Goal: Task Accomplishment & Management: Use online tool/utility

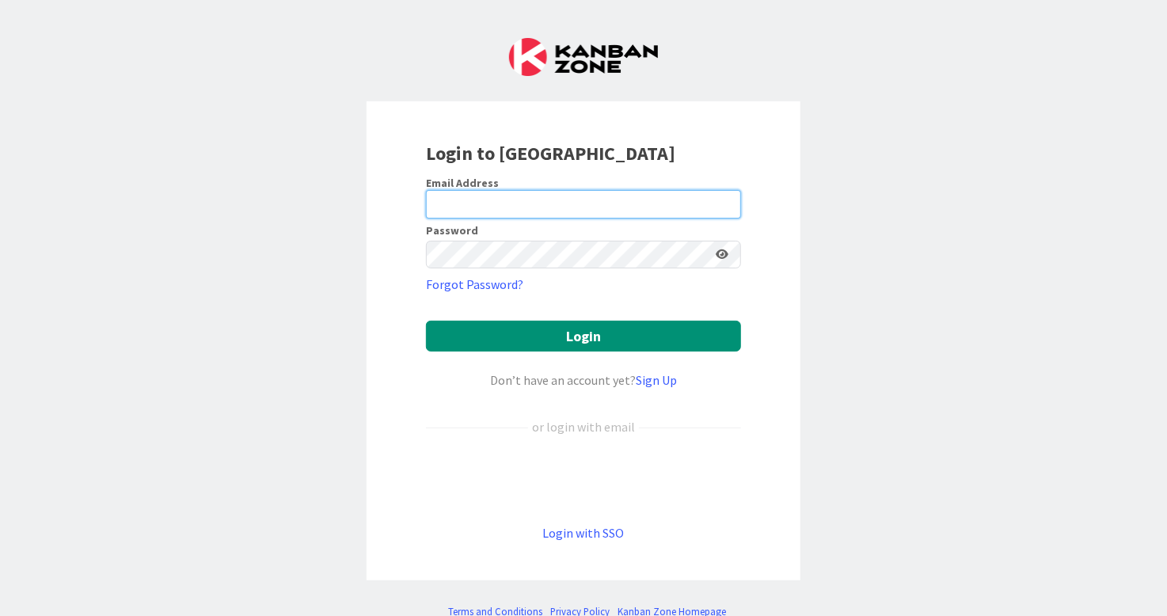
type input "[EMAIL_ADDRESS][DOMAIN_NAME]"
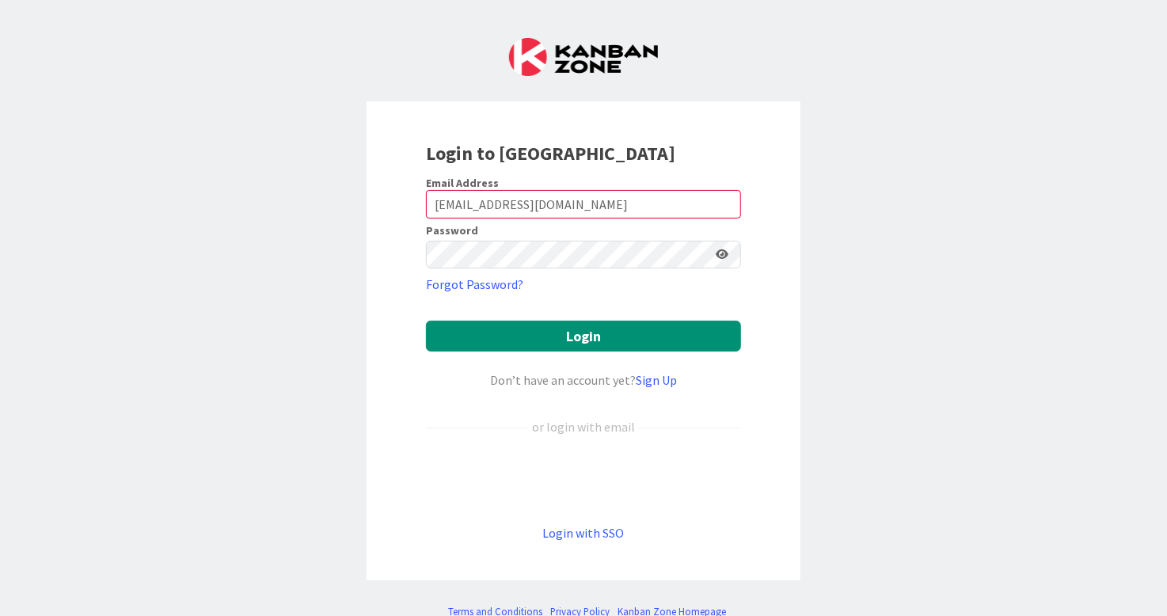
click at [586, 351] on form "Email Address [EMAIL_ADDRESS][DOMAIN_NAME] Password Forgot Password? Login Don’…" at bounding box center [583, 359] width 315 height 367
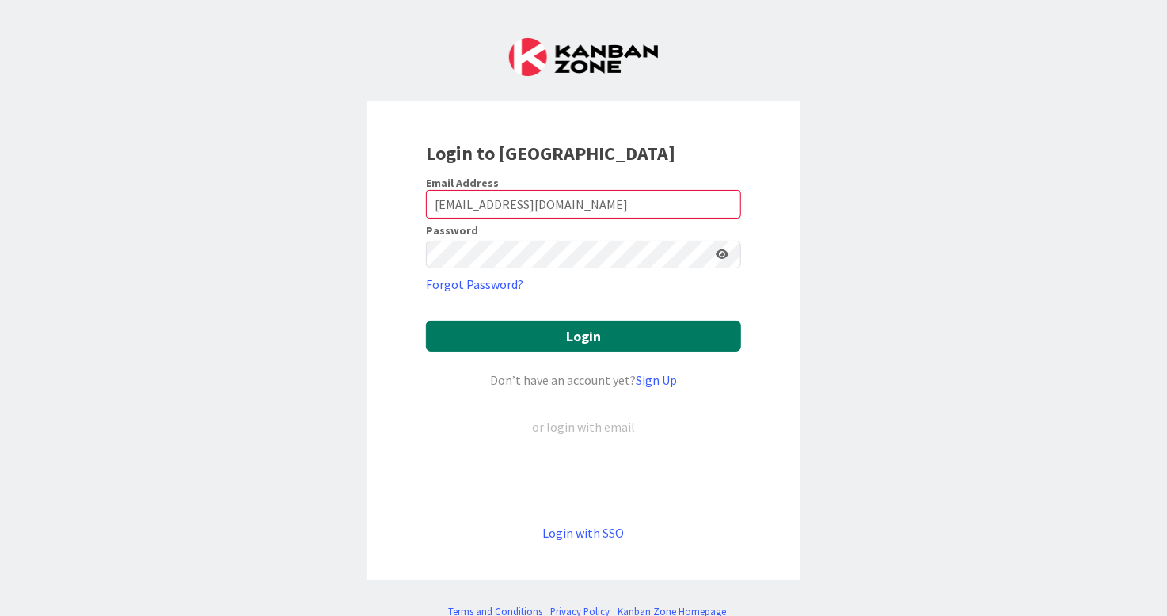
click at [613, 331] on button "Login" at bounding box center [583, 336] width 315 height 31
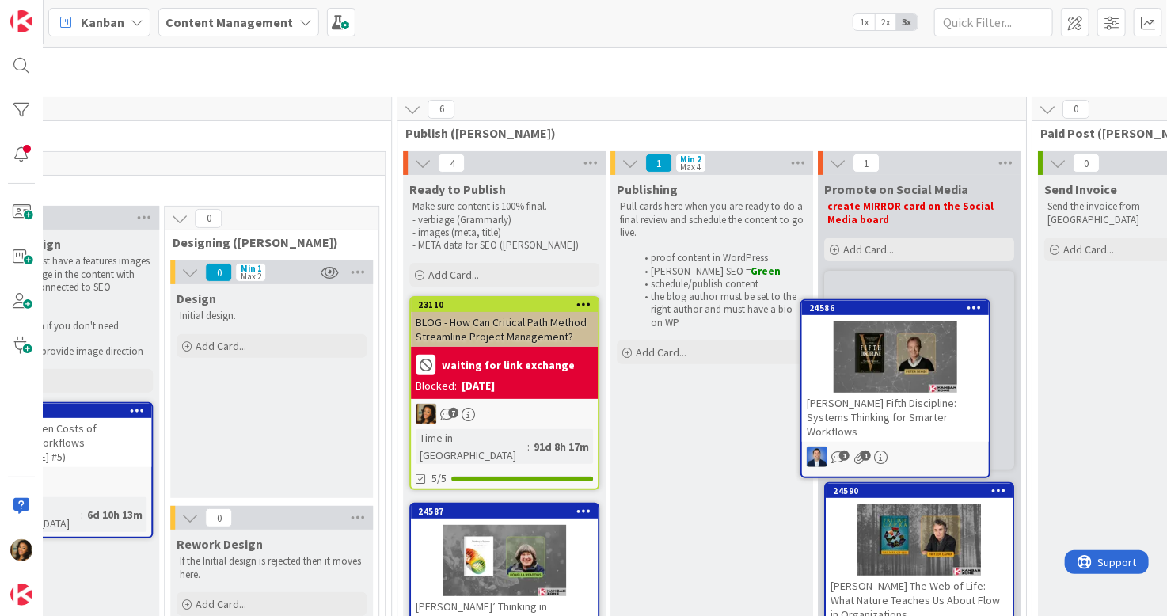
scroll to position [79, 2056]
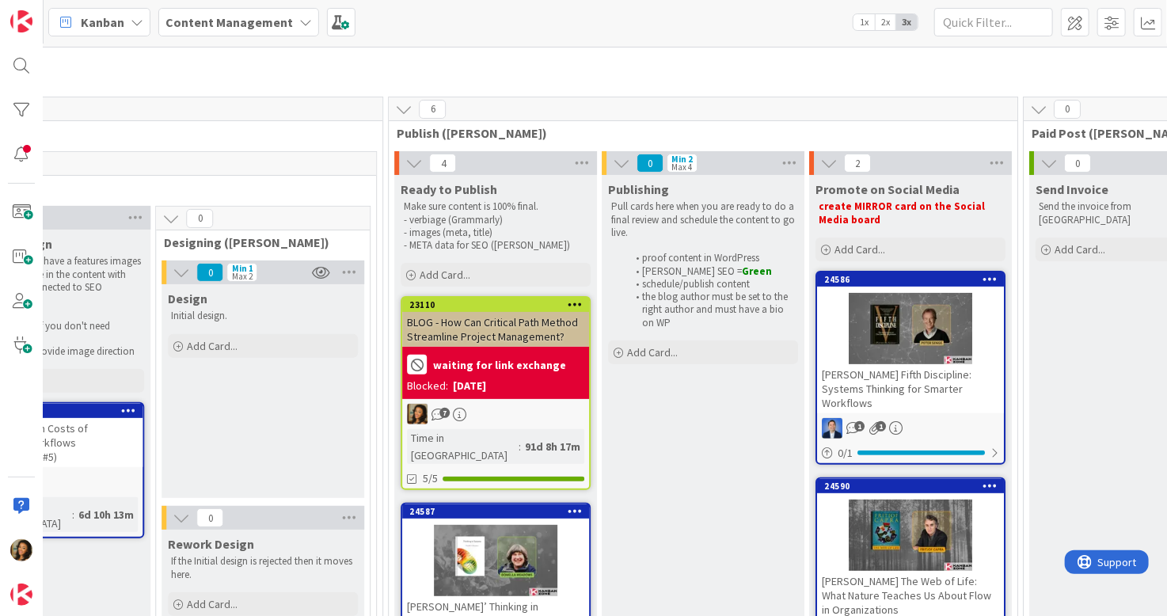
click at [916, 373] on div "[PERSON_NAME] Fifth Discipline: Systems Thinking for Smarter Workflows" at bounding box center [910, 388] width 187 height 49
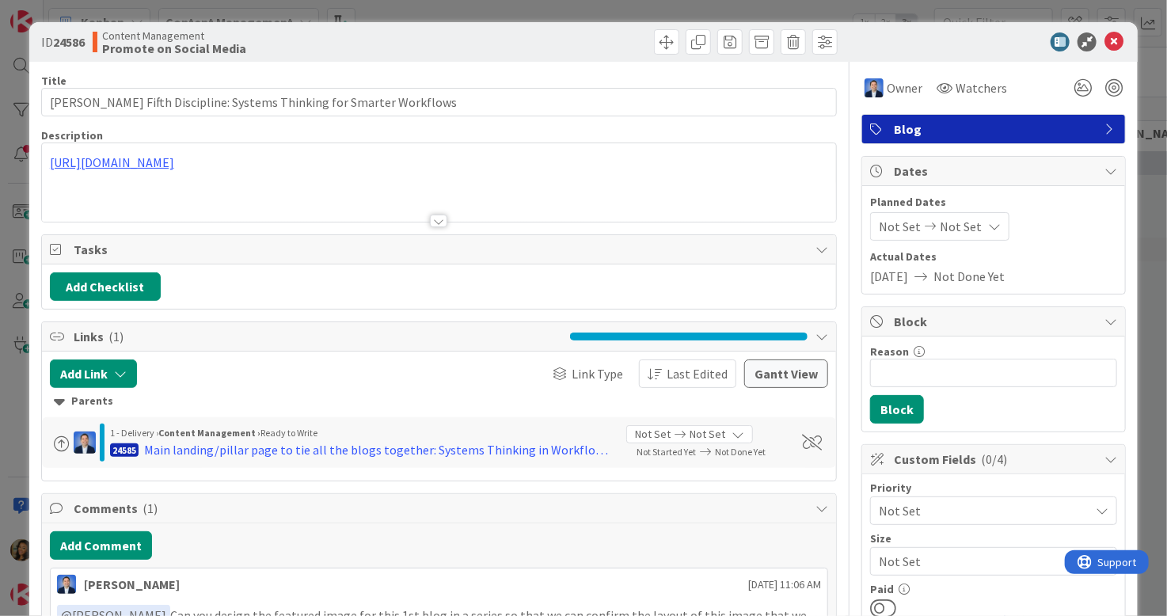
type input "[PERSON_NAME] Fifth Discipline: Systems Thinking for Smarter Workflows"
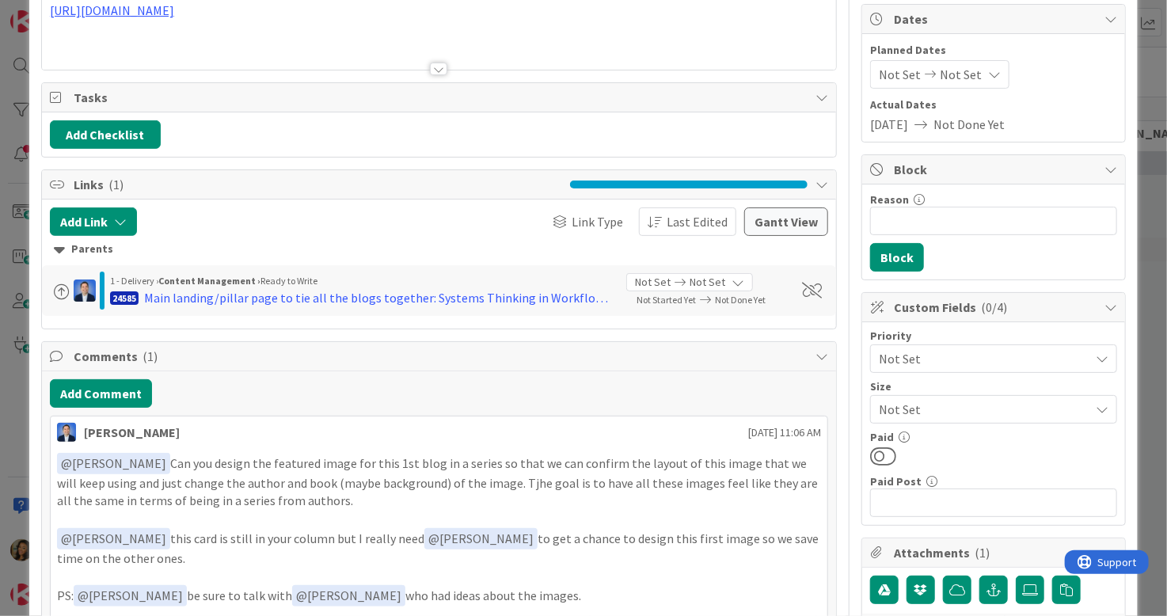
scroll to position [158, 0]
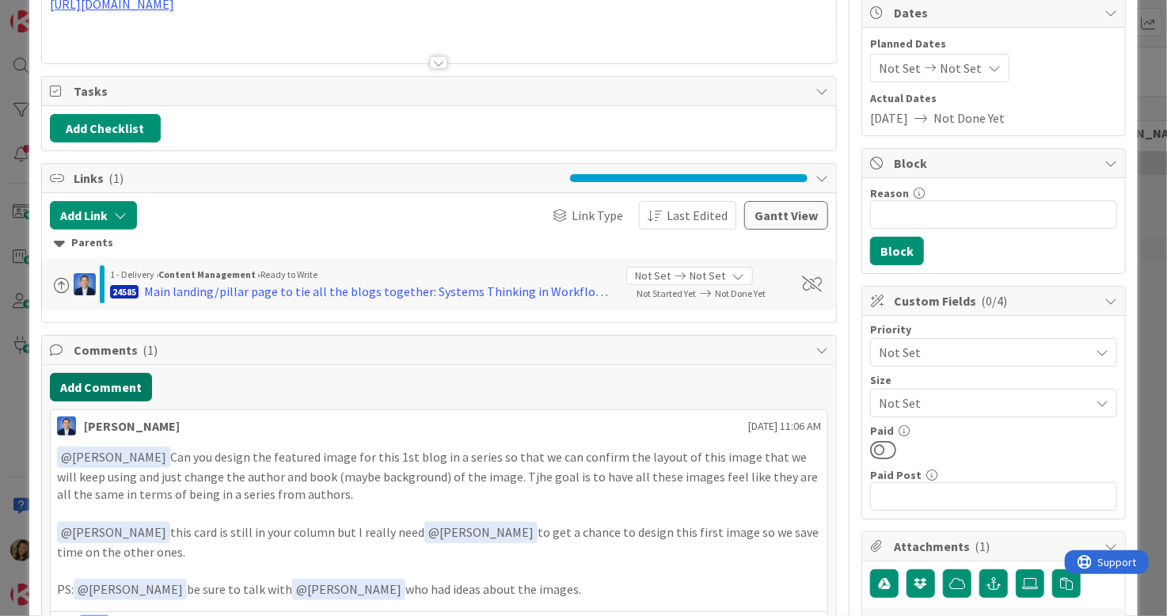
click at [118, 374] on button "Add Comment" at bounding box center [101, 387] width 102 height 28
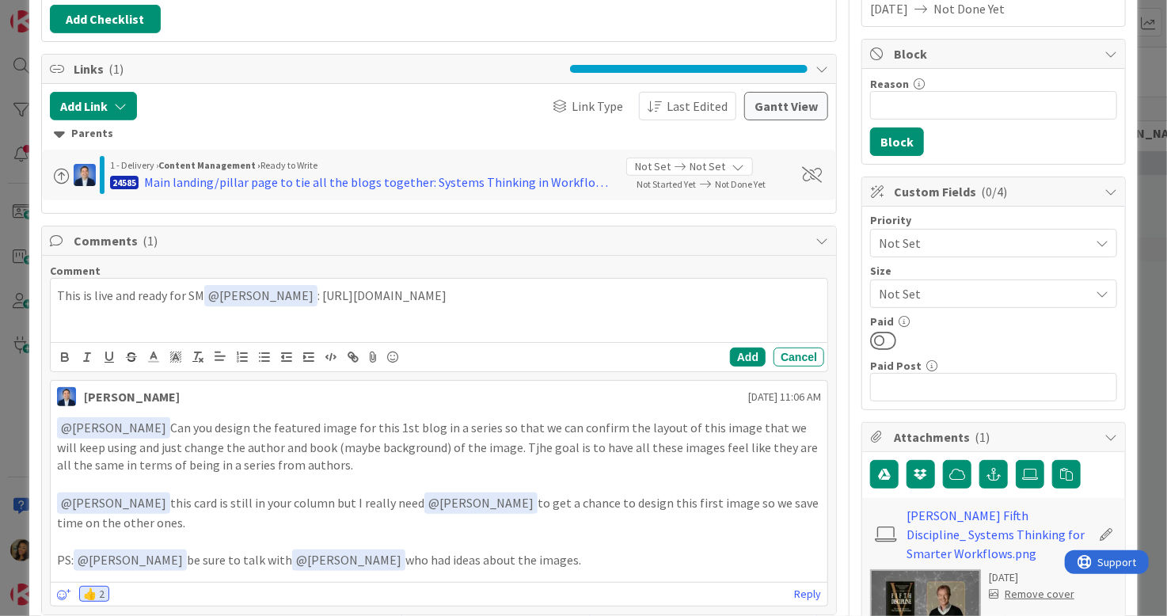
scroll to position [317, 0]
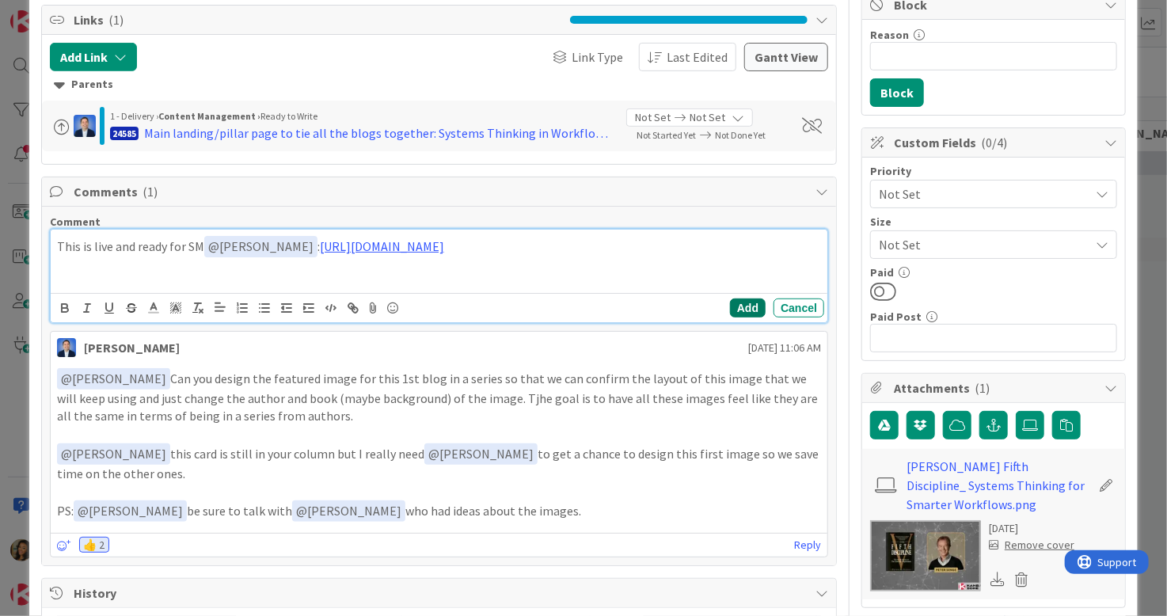
click at [738, 306] on button "Add" at bounding box center [748, 307] width 36 height 19
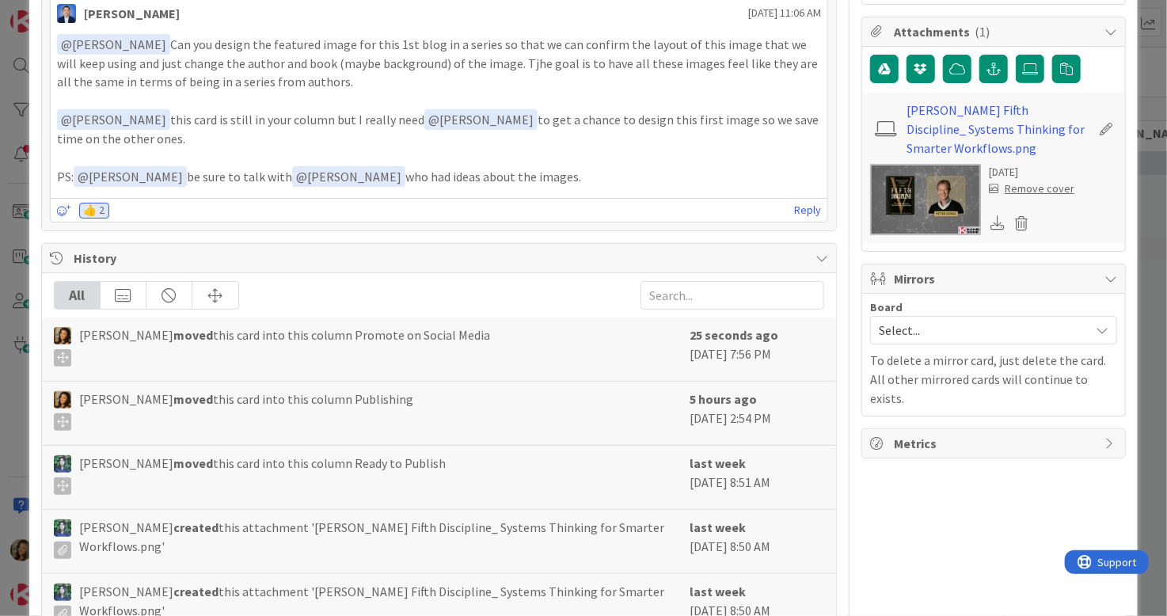
scroll to position [760, 0]
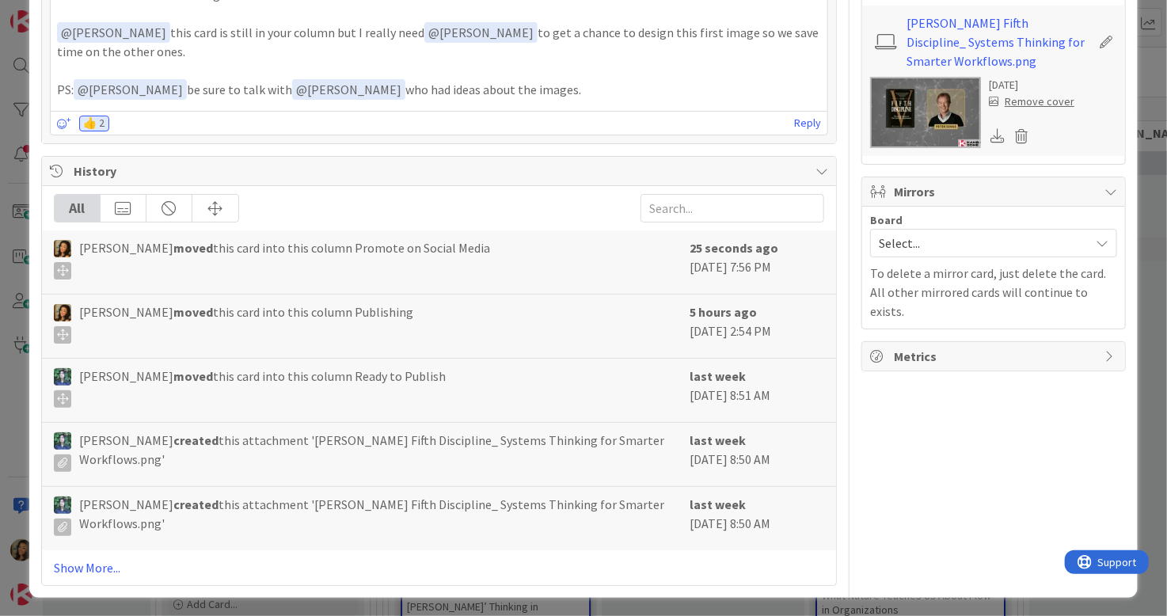
click at [970, 251] on div "Select..." at bounding box center [993, 243] width 247 height 28
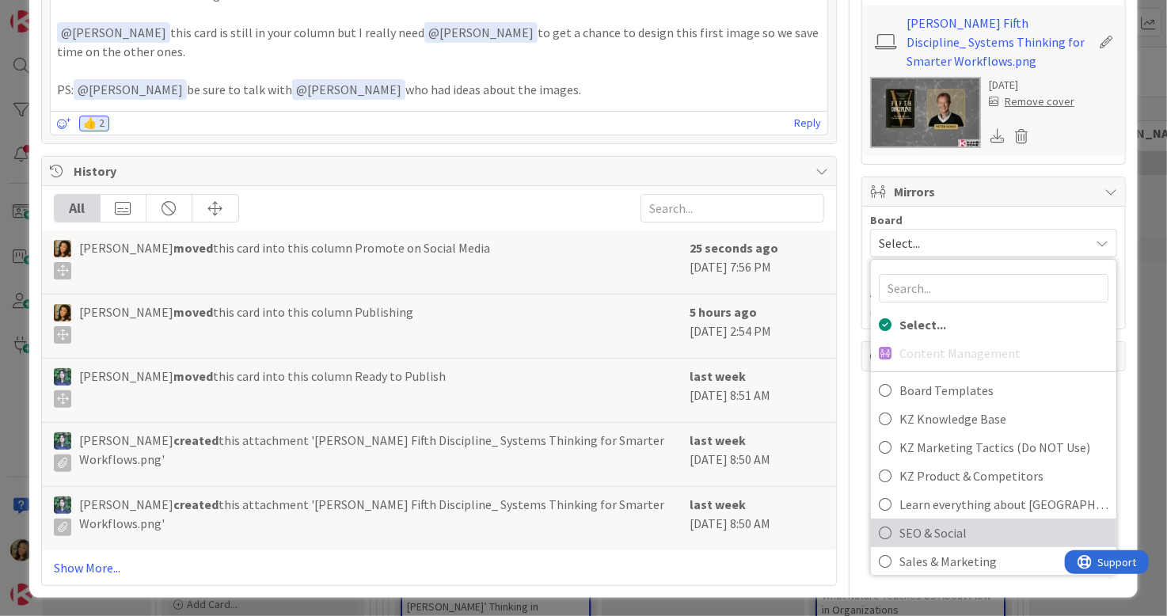
click at [975, 526] on span "SEO & Social" at bounding box center [1003, 533] width 209 height 24
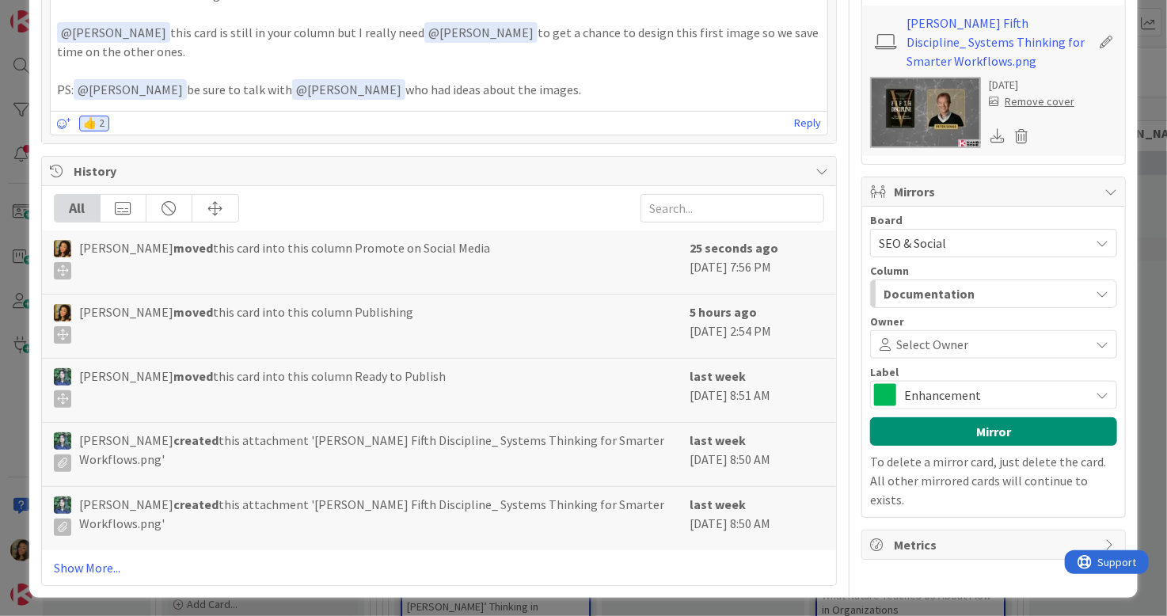
click at [974, 293] on div "Documentation" at bounding box center [984, 293] width 210 height 25
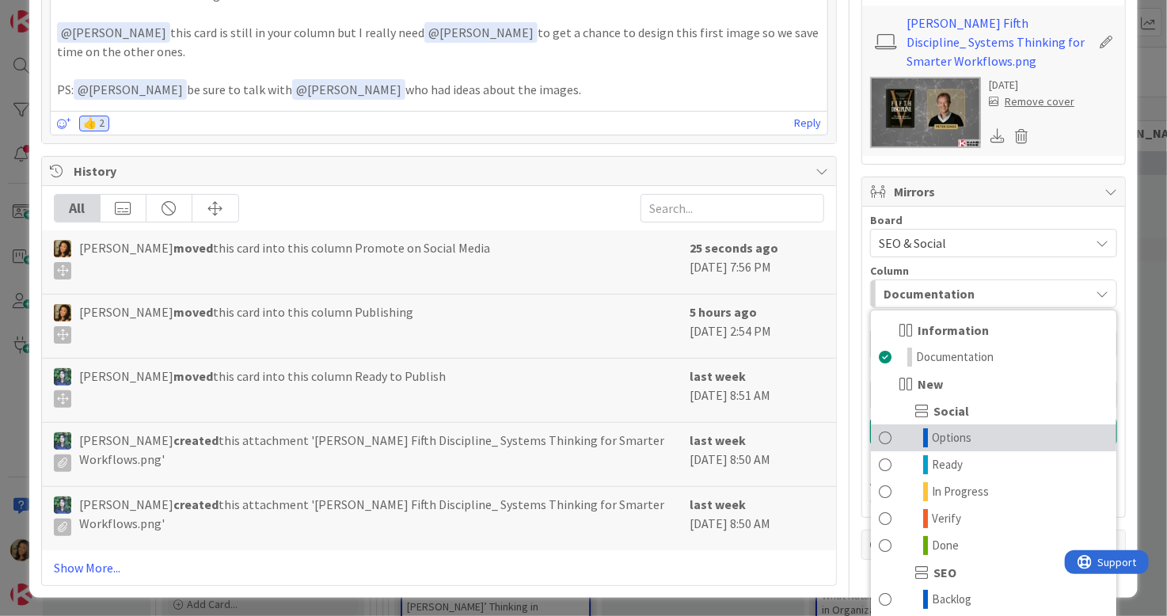
click at [970, 428] on link "Options" at bounding box center [993, 437] width 245 height 27
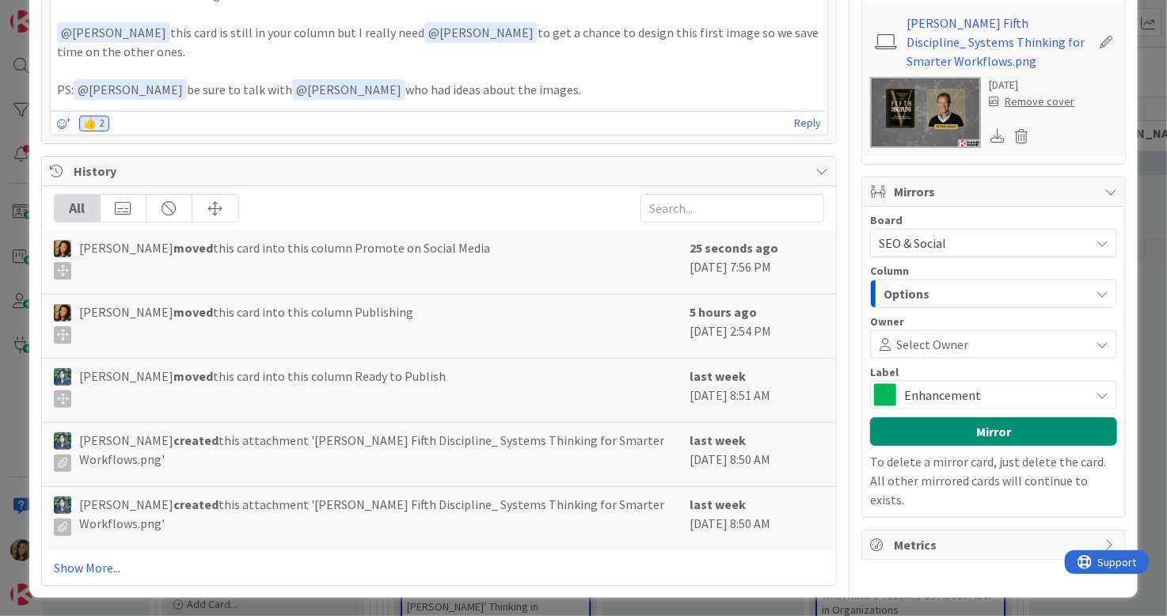
click at [1001, 343] on span at bounding box center [1026, 344] width 116 height 13
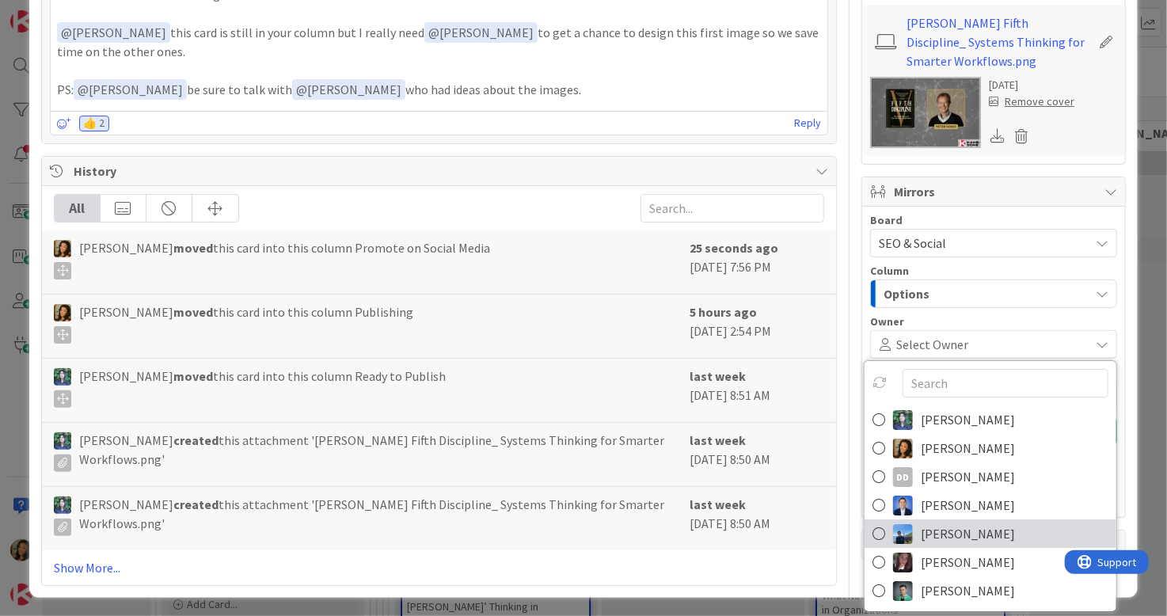
click at [990, 534] on span "[PERSON_NAME]" at bounding box center [968, 534] width 94 height 24
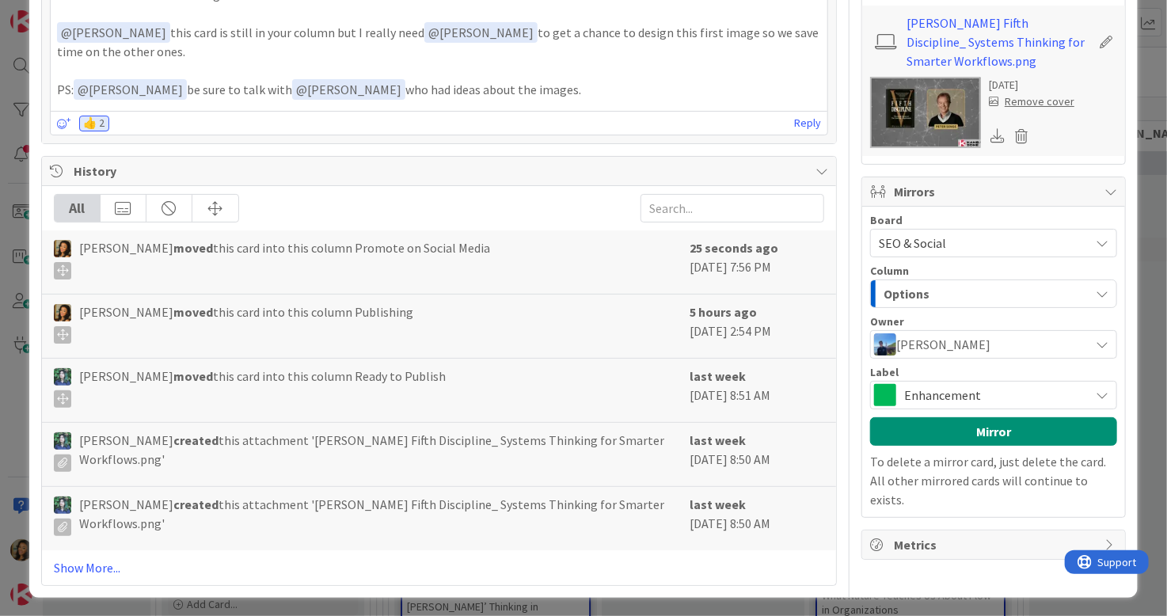
click at [1001, 389] on span "Enhancement" at bounding box center [992, 395] width 177 height 22
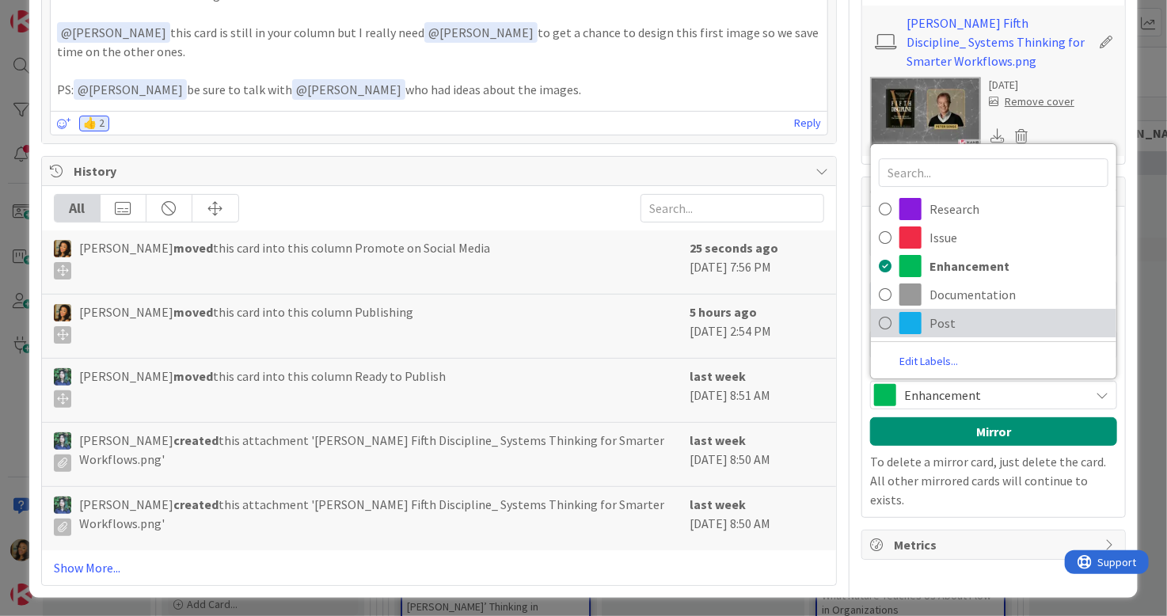
click at [959, 328] on span "Post" at bounding box center [1018, 323] width 179 height 24
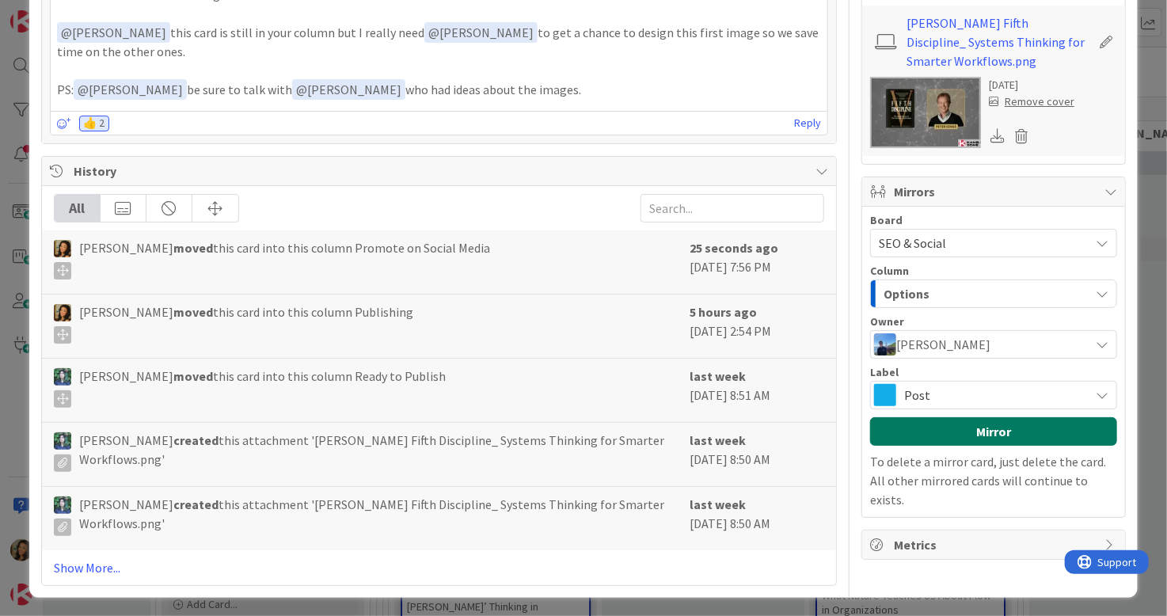
click at [994, 429] on button "Mirror" at bounding box center [993, 431] width 247 height 28
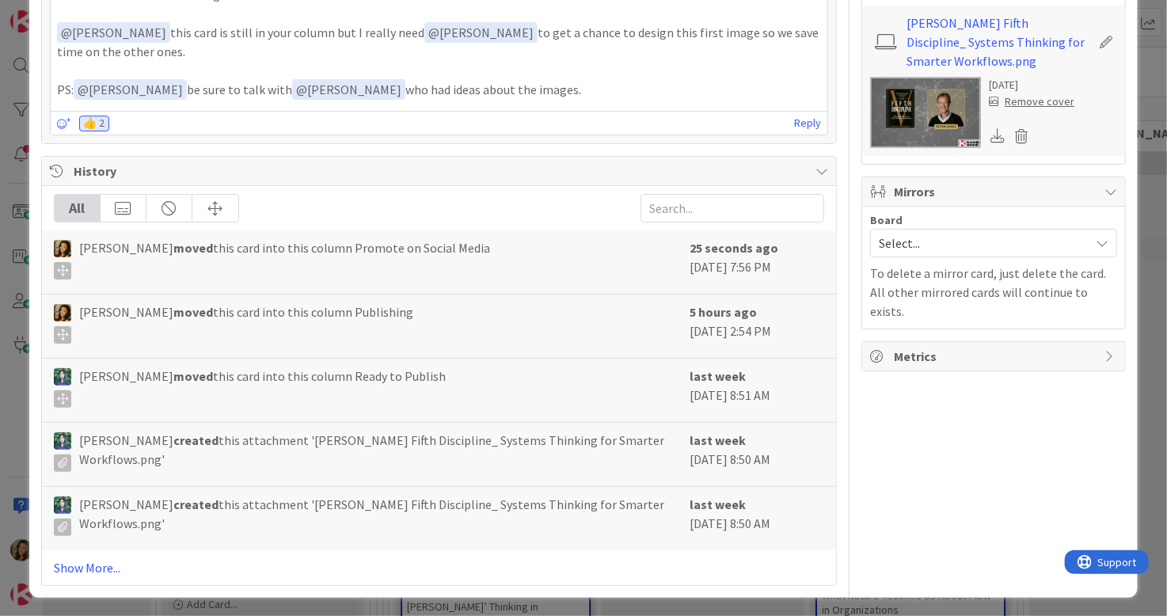
type input "[PERSON_NAME] Fifth Discipline: Systems Thinking for Smarter Workflows"
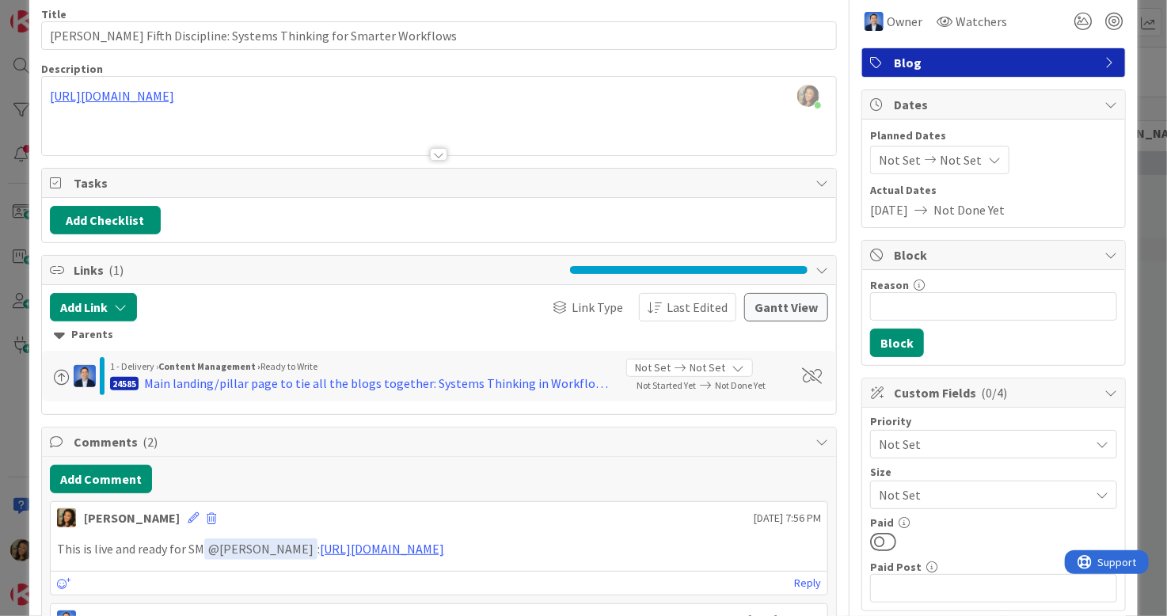
scroll to position [0, 0]
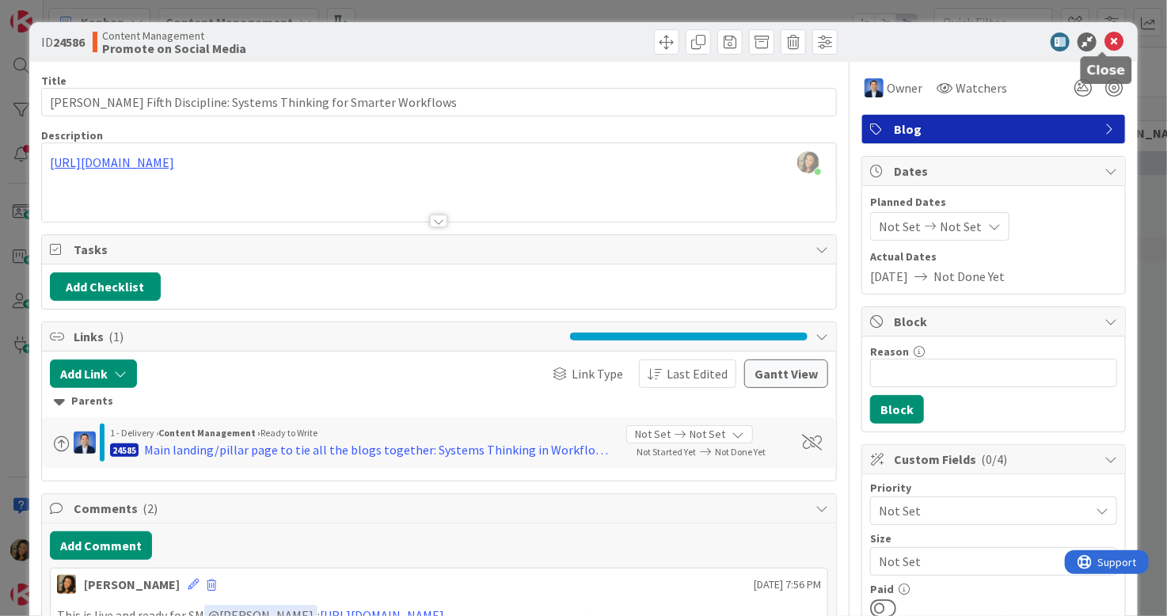
click at [1060, 47] on icon at bounding box center [1113, 41] width 19 height 19
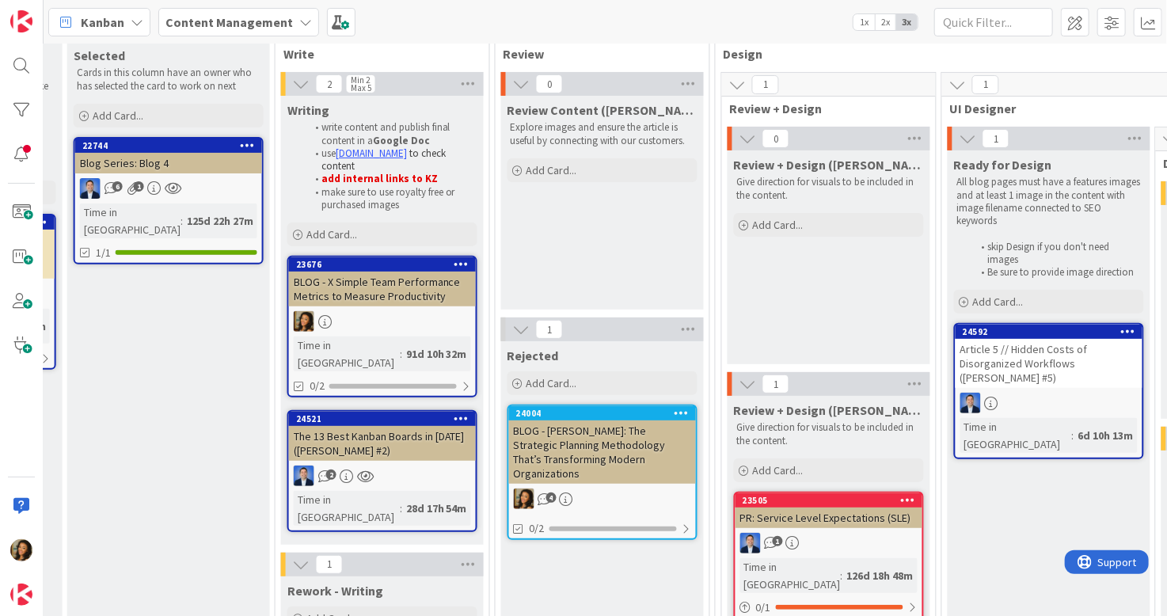
scroll to position [158, 1054]
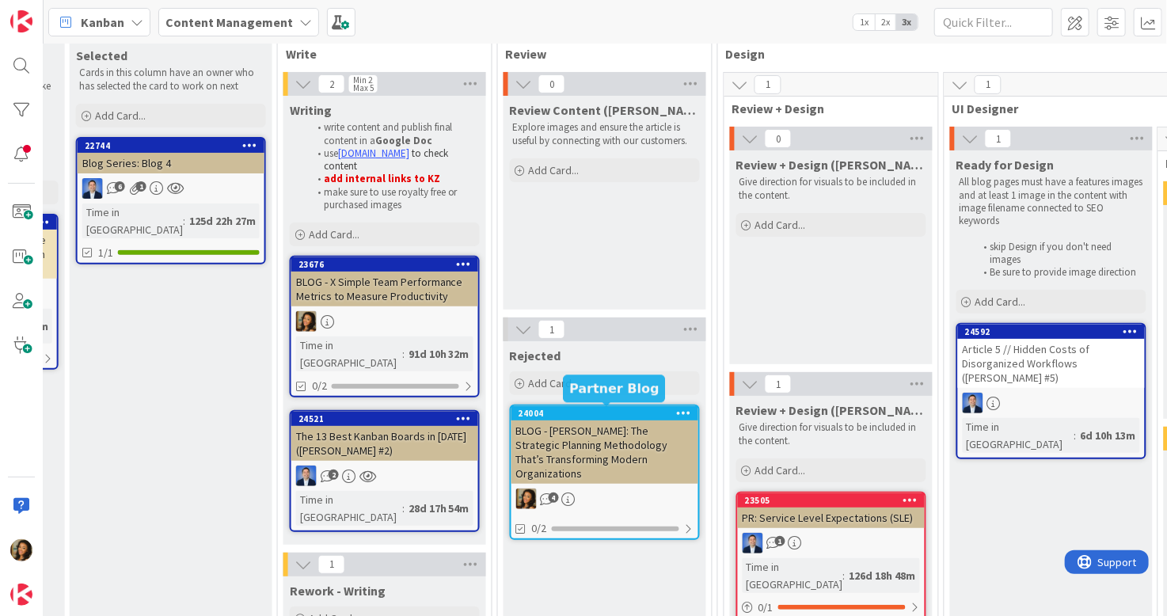
click at [635, 409] on div "24004" at bounding box center [608, 413] width 180 height 11
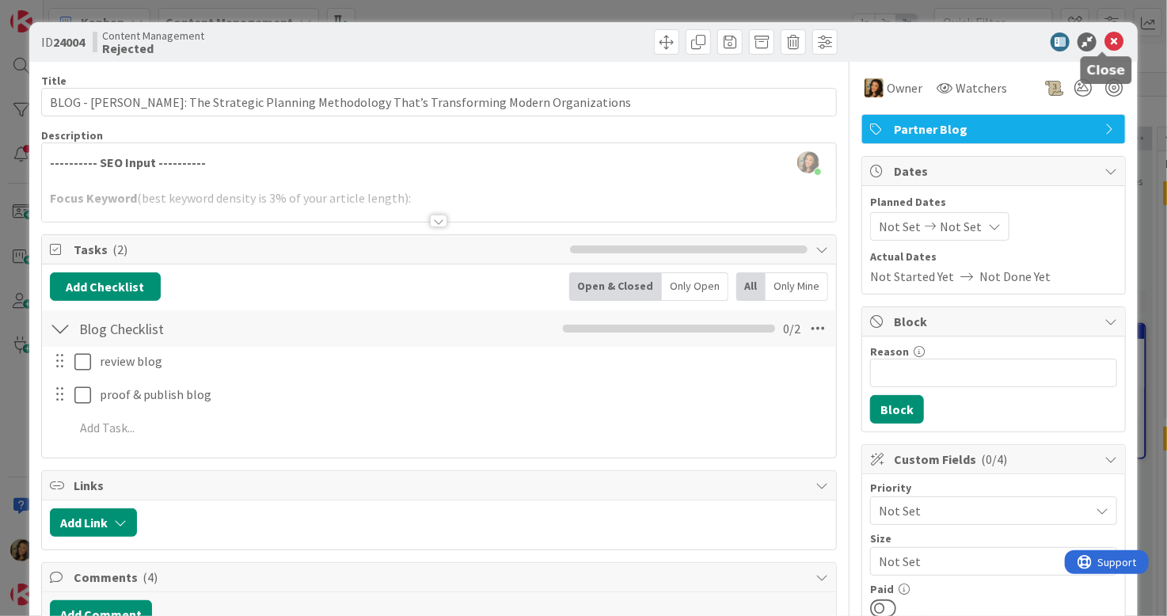
click at [1060, 37] on icon at bounding box center [1113, 41] width 19 height 19
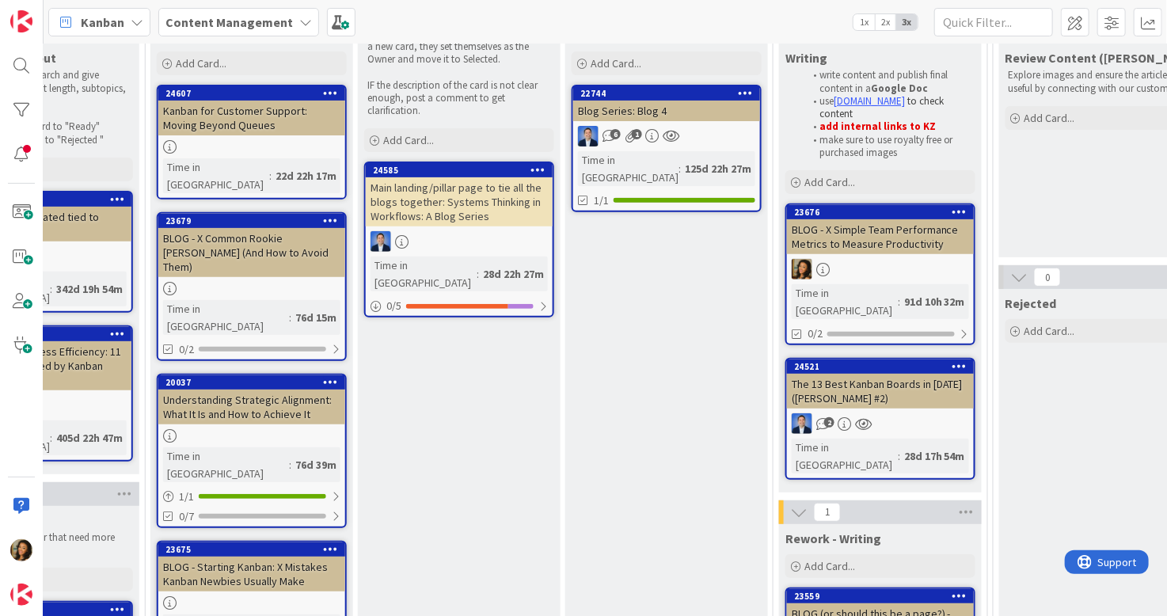
scroll to position [237, 559]
